Goal: Information Seeking & Learning: Learn about a topic

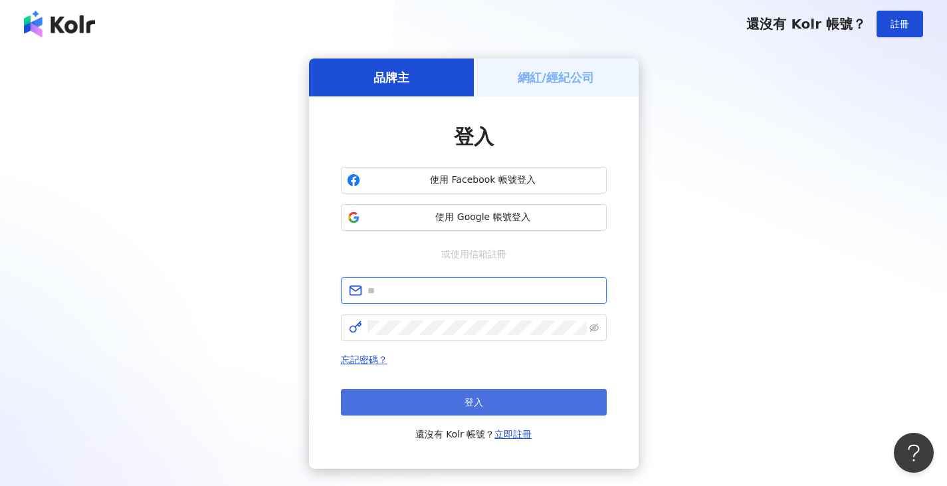
type input "**********"
click at [387, 402] on button "登入" at bounding box center [474, 402] width 266 height 27
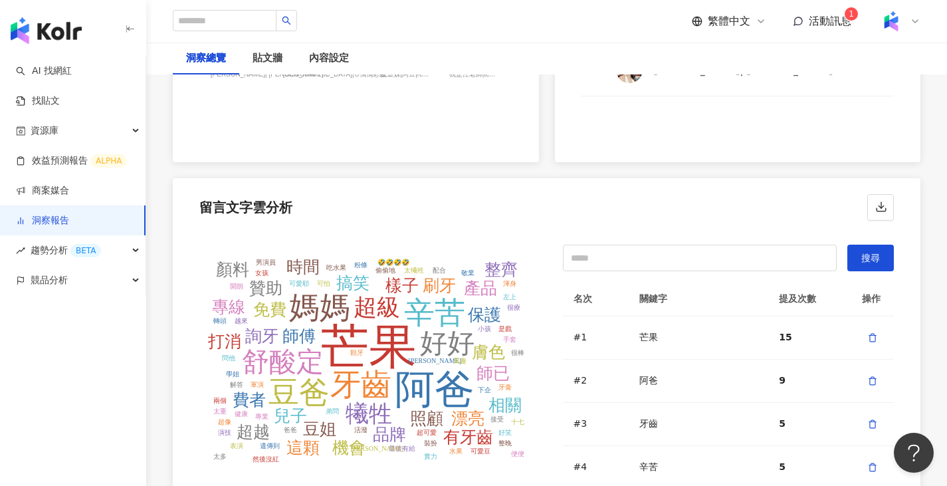
scroll to position [2790, 0]
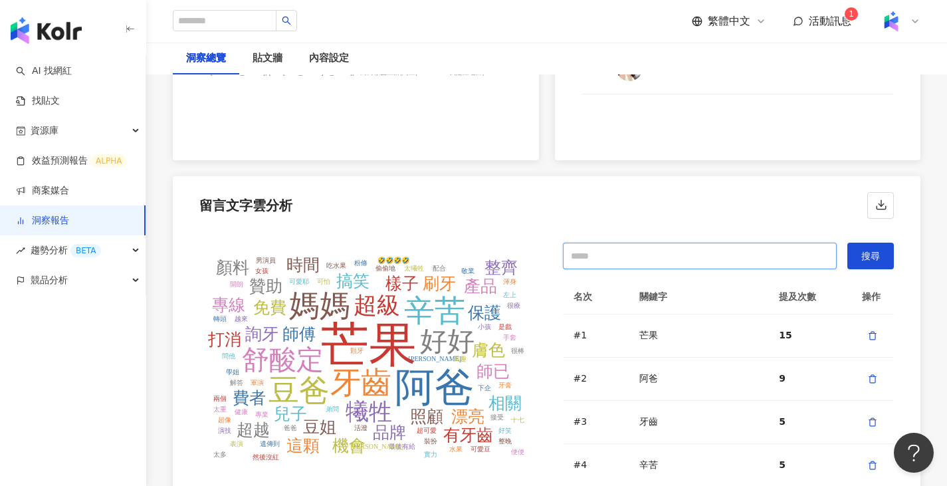
click at [630, 244] on input "text" at bounding box center [700, 256] width 274 height 27
type input "*"
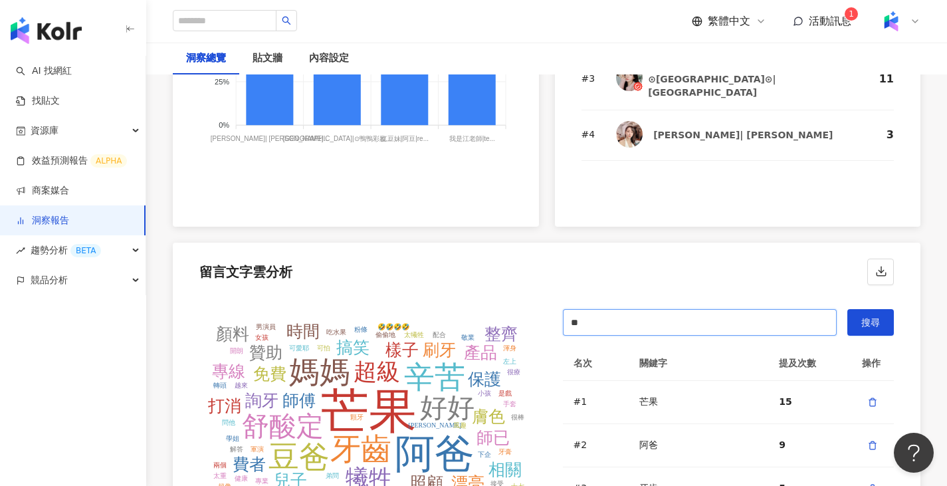
scroll to position [2724, 0]
type input "**"
click at [853, 318] on button "搜尋" at bounding box center [870, 322] width 47 height 27
click at [836, 21] on span "活動訊息" at bounding box center [830, 21] width 43 height 13
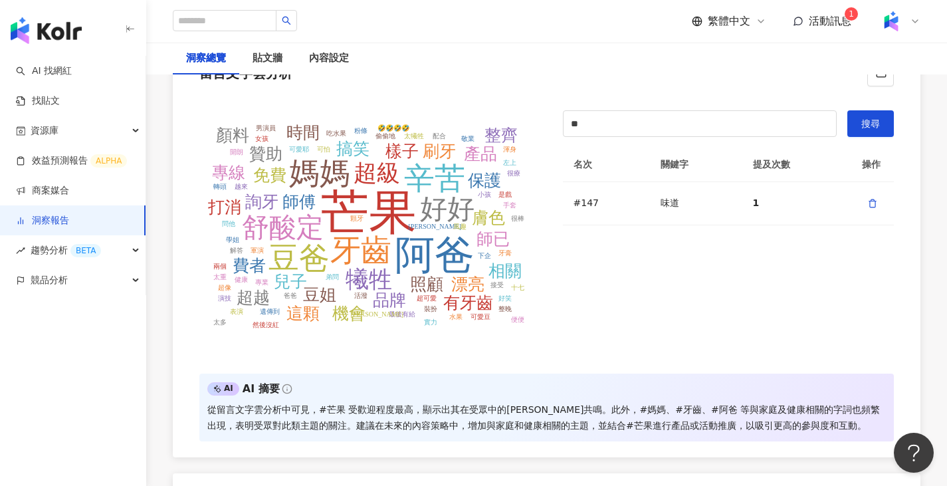
scroll to position [2923, 0]
drag, startPoint x: 637, startPoint y: 120, endPoint x: 505, endPoint y: 113, distance: 132.4
click at [505, 113] on div "芒果 阿爸 牙齒 辛苦 媽媽 豆爸 好好 舒酸定 犧牲 超級 師傅 漂亮 兒子 照顧 免費 贊助 產品 詢牙 樣子 保護 刷牙 搞笑 豆姐 膚色 超越 師已 …" at bounding box center [546, 233] width 747 height 279
click at [867, 135] on button "搜尋" at bounding box center [870, 123] width 47 height 27
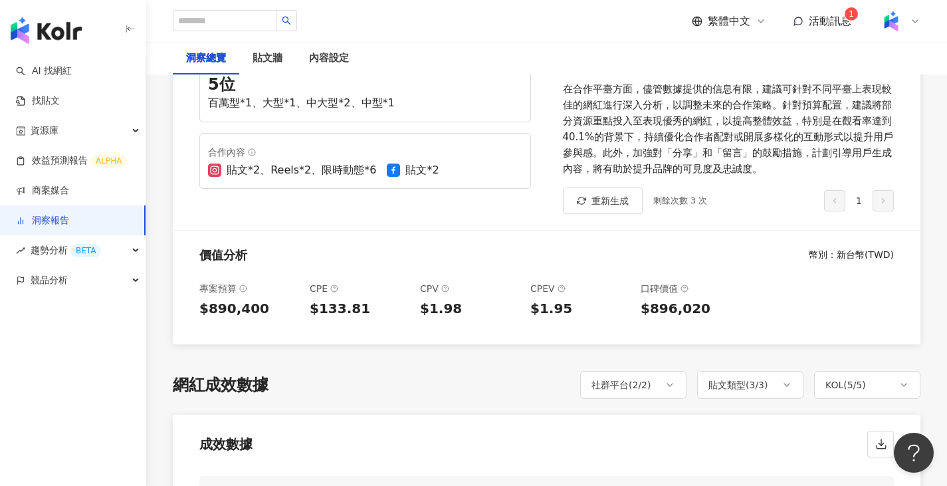
scroll to position [332, 0]
